Goal: Answer question/provide support: Share knowledge or assist other users

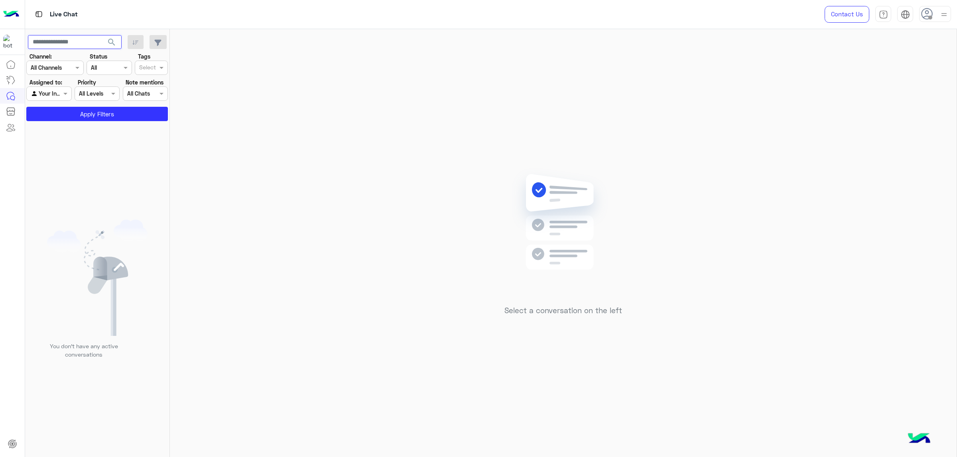
click at [64, 45] on input "text" at bounding box center [75, 42] width 94 height 14
paste input "**********"
type input "**********"
click at [51, 91] on div at bounding box center [49, 93] width 44 height 9
click at [51, 109] on b "Unassigned" at bounding box center [54, 109] width 30 height 7
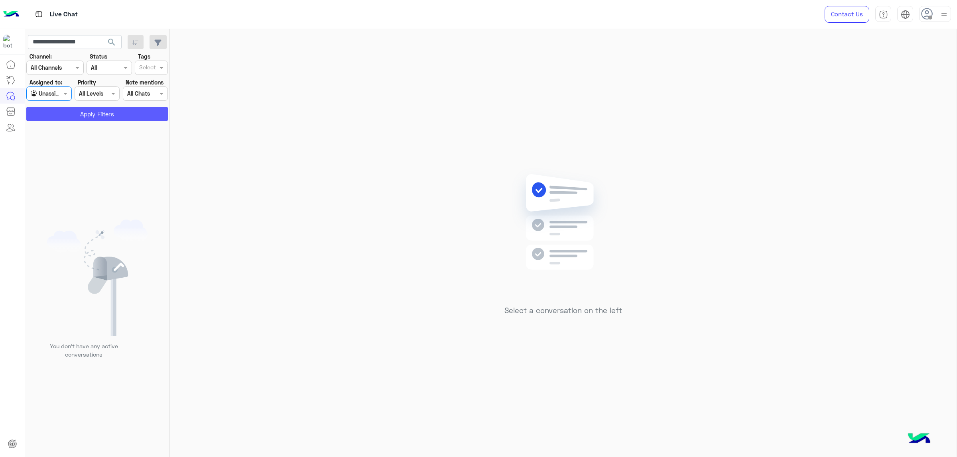
click at [77, 118] on button "Apply Filters" at bounding box center [97, 114] width 142 height 14
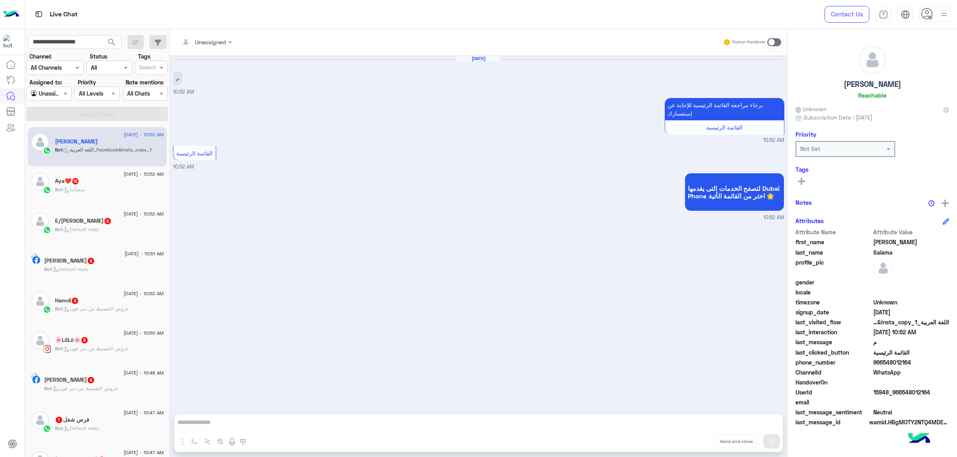
click at [56, 91] on div at bounding box center [49, 93] width 44 height 9
click at [53, 106] on b "Unassigned" at bounding box center [54, 109] width 30 height 7
click at [114, 41] on span "search" at bounding box center [112, 42] width 10 height 10
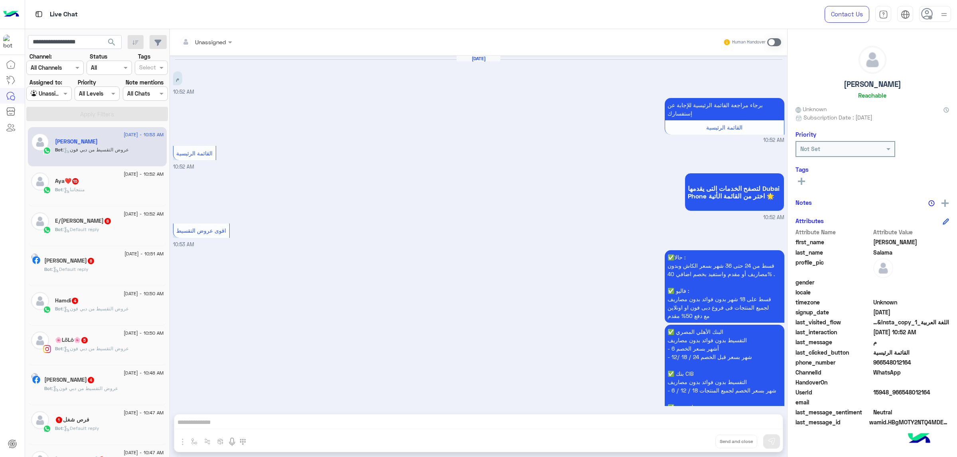
scroll to position [116, 0]
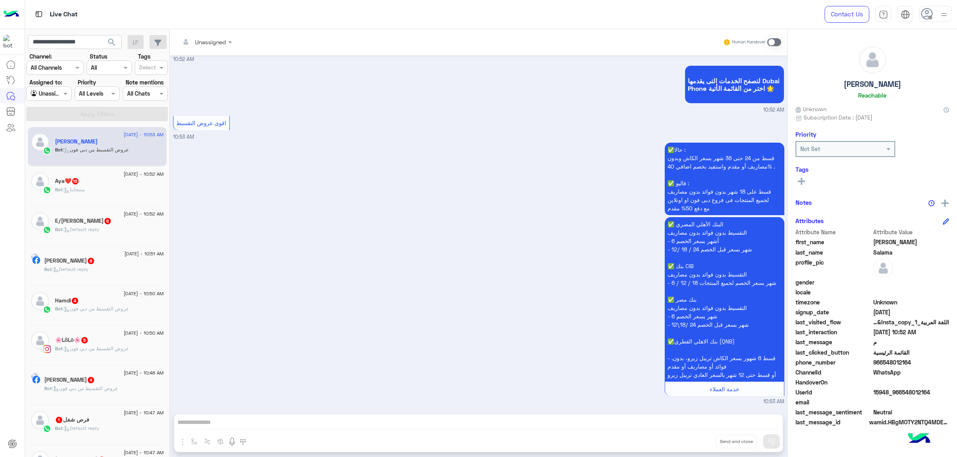
click at [112, 44] on span "search" at bounding box center [112, 42] width 10 height 10
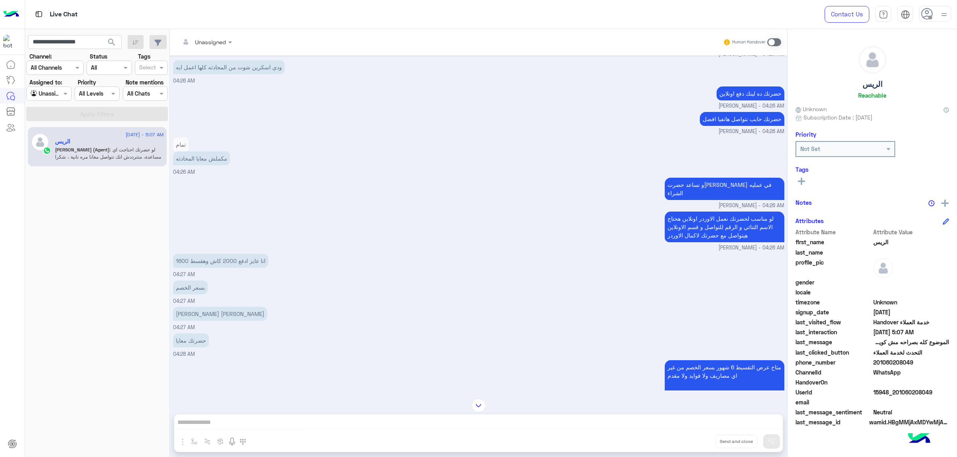
scroll to position [2351, 0]
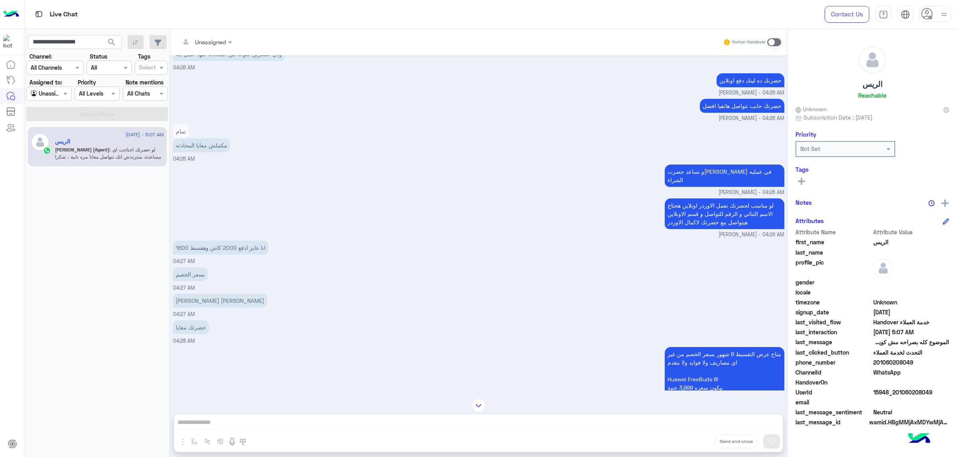
click at [763, 87] on p "حضرتك ده لينك دفع اونلاين" at bounding box center [750, 80] width 68 height 14
click at [747, 113] on p "حضرتك حابب نتواصل هاتفيا افضل" at bounding box center [742, 106] width 85 height 14
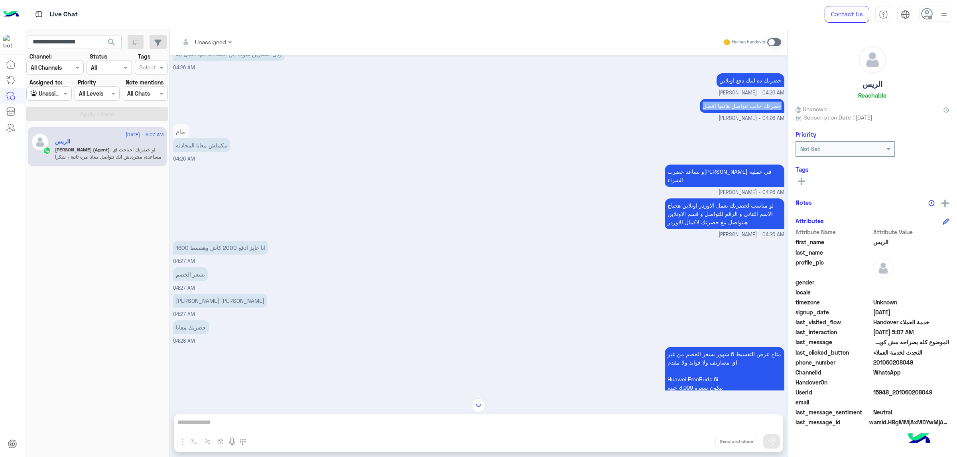
click at [747, 113] on p "حضرتك حابب نتواصل هاتفيا افضل" at bounding box center [742, 106] width 85 height 14
click at [193, 152] on p "مكملش معايا المحادثه" at bounding box center [201, 145] width 57 height 14
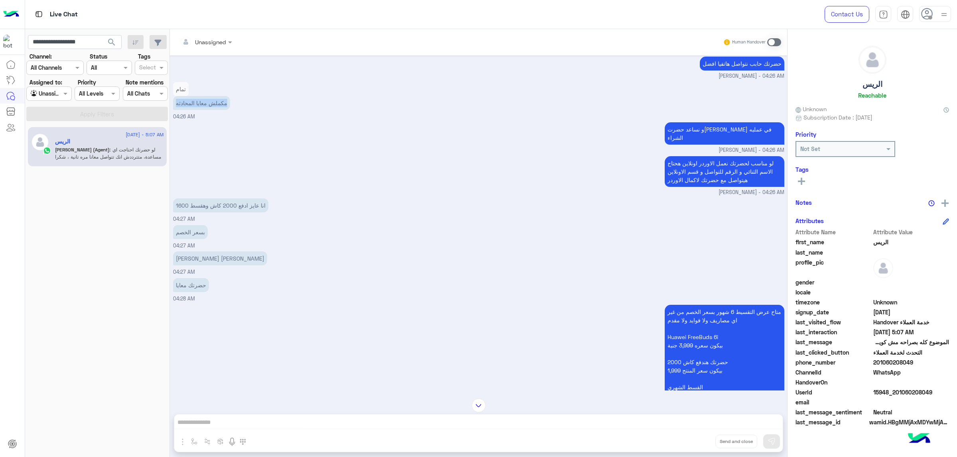
scroll to position [2411, 0]
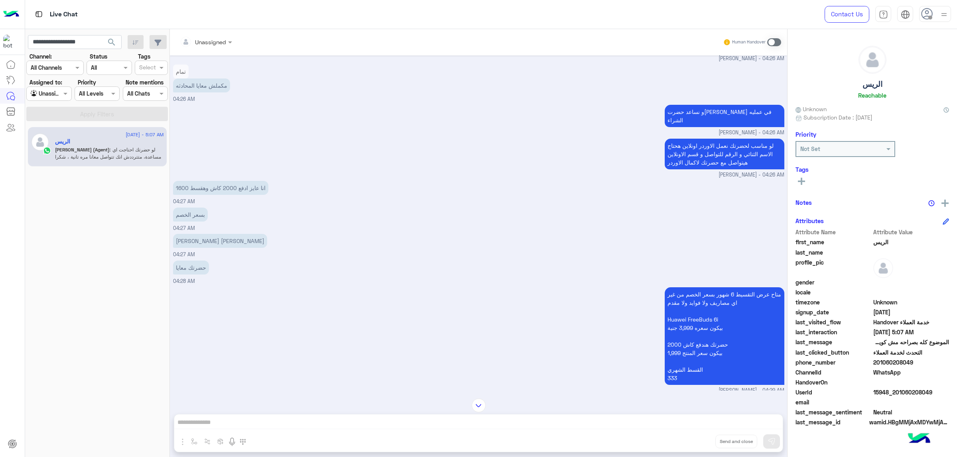
click at [755, 127] on p "و نساعد حضرت[PERSON_NAME] في عمليه الشراء" at bounding box center [724, 116] width 120 height 22
click at [740, 169] on p "لو مناسب لحضرتك نعمل الاوردر اونلاين هحتاج الاسم الثنائي و الرقم للتواصل و قسم …" at bounding box center [724, 154] width 120 height 31
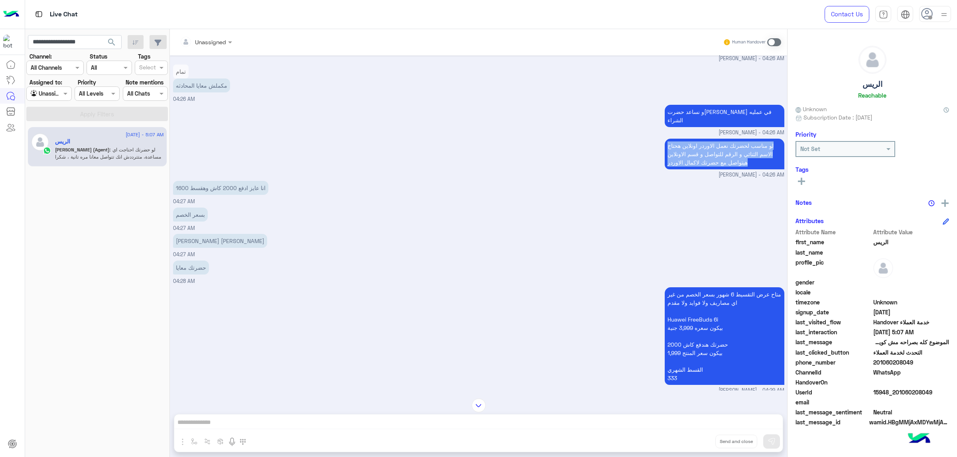
click at [740, 169] on p "لو مناسب لحضرتك نعمل الاوردر اونلاين هحتاج الاسم الثنائي و الرقم للتواصل و قسم …" at bounding box center [724, 154] width 120 height 31
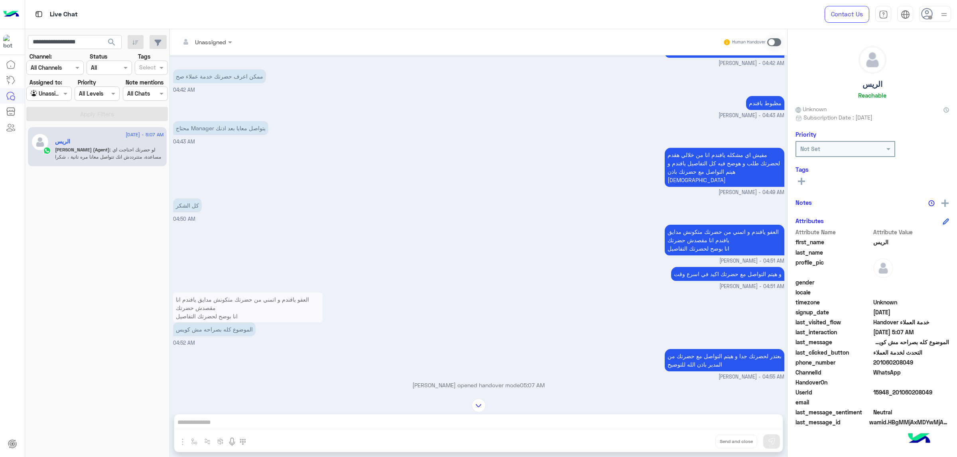
scroll to position [5514, 0]
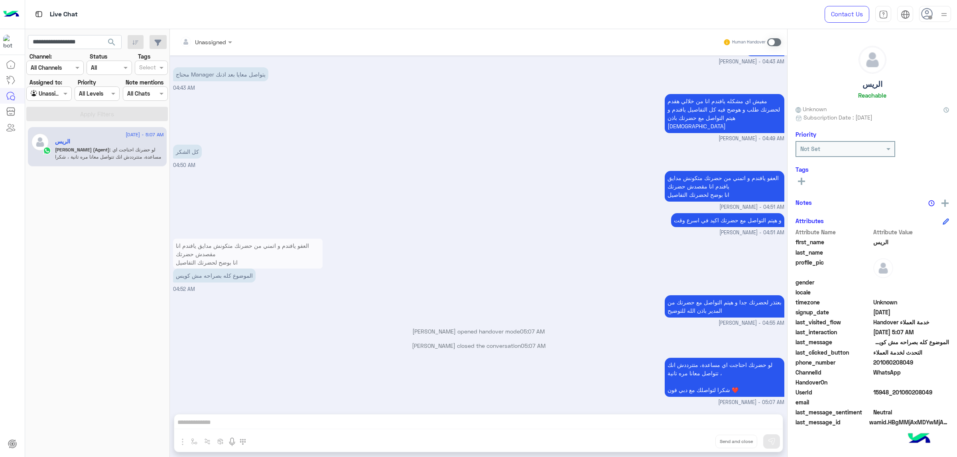
click at [226, 279] on p "الموضوع كله بصراحه مش كويس" at bounding box center [214, 276] width 83 height 14
click at [244, 307] on div "بعتذر لحضرتك جدا و هيتم التواصل مع حضرتك من المدير باذن الله للتوضيح [PERSON_NA…" at bounding box center [478, 310] width 611 height 34
click at [88, 42] on input "**********" at bounding box center [75, 42] width 94 height 14
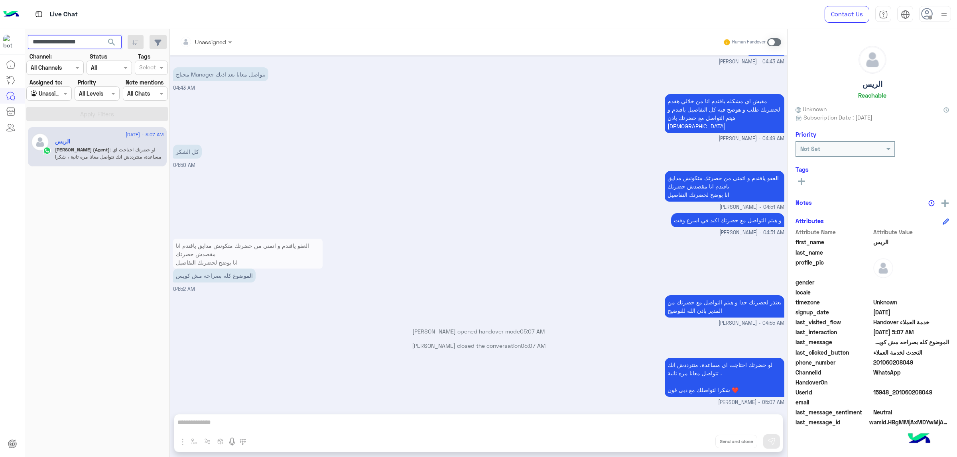
click at [88, 42] on input "**********" at bounding box center [75, 42] width 94 height 14
click at [943, 16] on img at bounding box center [944, 15] width 10 height 10
click at [916, 99] on label "Busy" at bounding box center [900, 96] width 87 height 14
click at [49, 100] on div "Agent Filter Unassigned" at bounding box center [48, 93] width 45 height 14
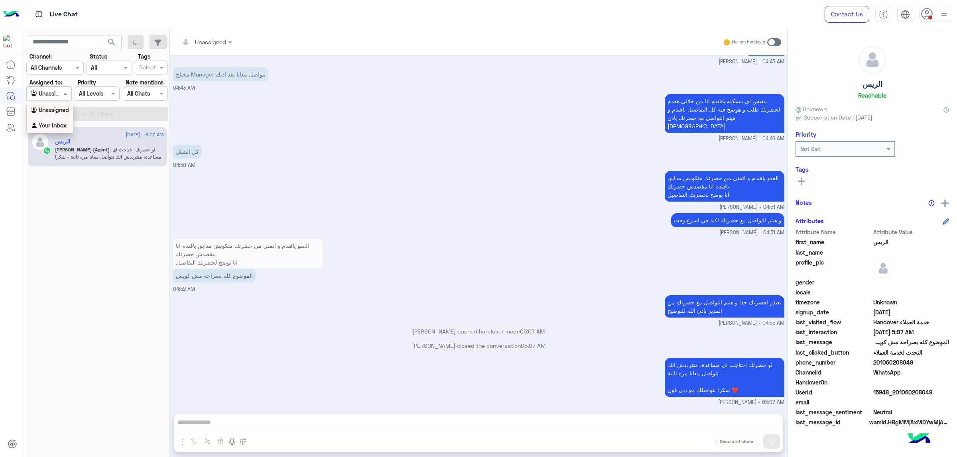
click at [53, 127] on b "Your Inbox" at bounding box center [53, 125] width 28 height 7
click at [97, 120] on button "Apply Filters" at bounding box center [97, 114] width 142 height 14
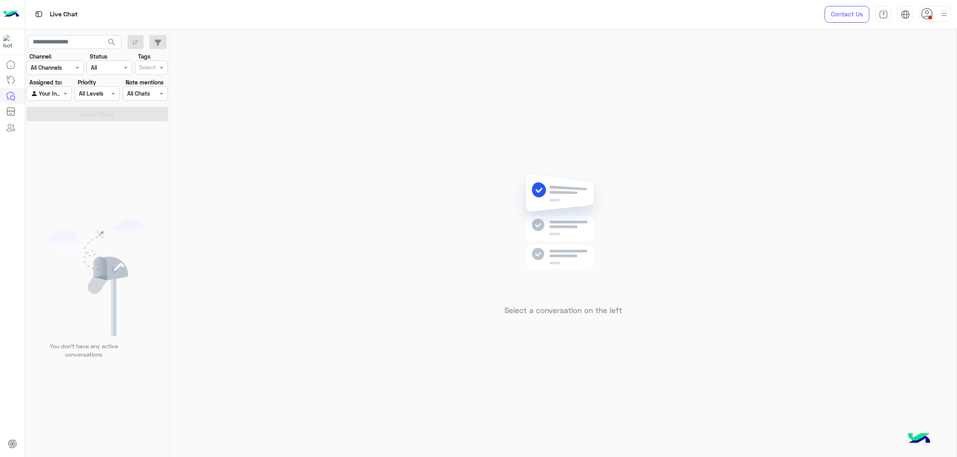
click at [108, 45] on span "search" at bounding box center [112, 42] width 10 height 10
click at [936, 15] on div at bounding box center [935, 14] width 32 height 16
click at [918, 67] on label "Online" at bounding box center [900, 61] width 87 height 14
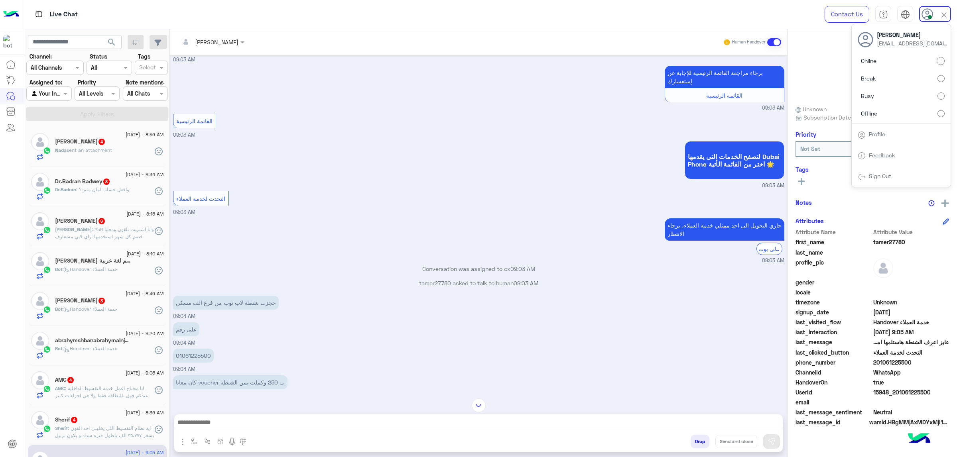
scroll to position [731, 0]
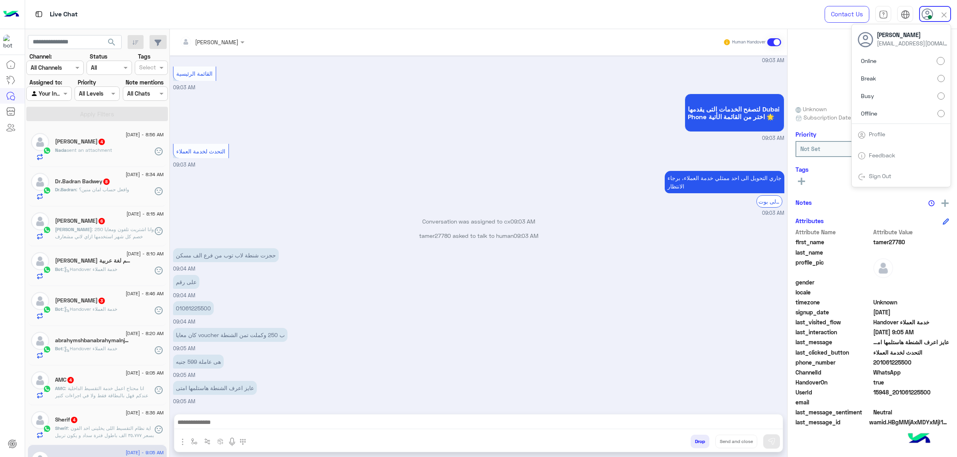
click at [906, 111] on label "Offline" at bounding box center [900, 113] width 87 height 14
click at [116, 42] on span "search" at bounding box center [112, 42] width 10 height 10
